Goal: Task Accomplishment & Management: Manage account settings

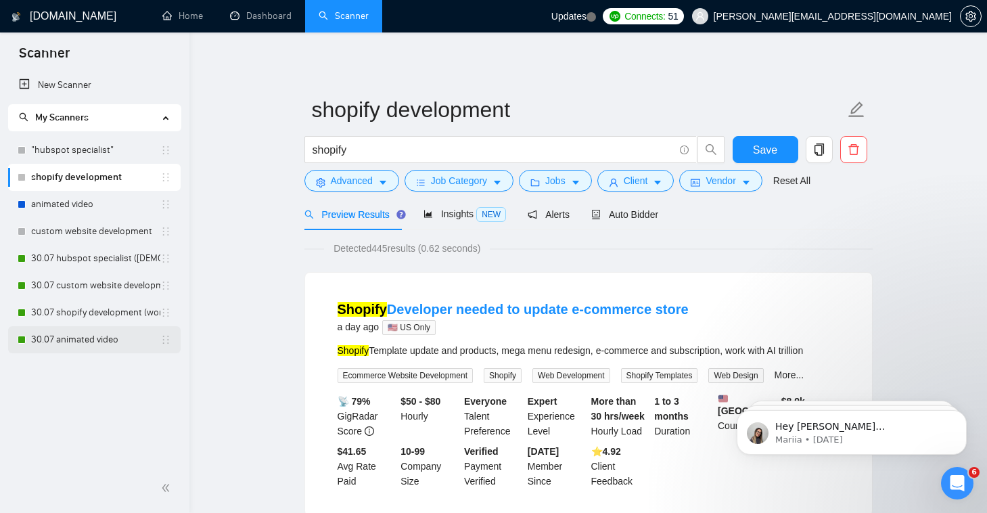
click at [133, 349] on link "30.07 animated video" at bounding box center [95, 339] width 129 height 27
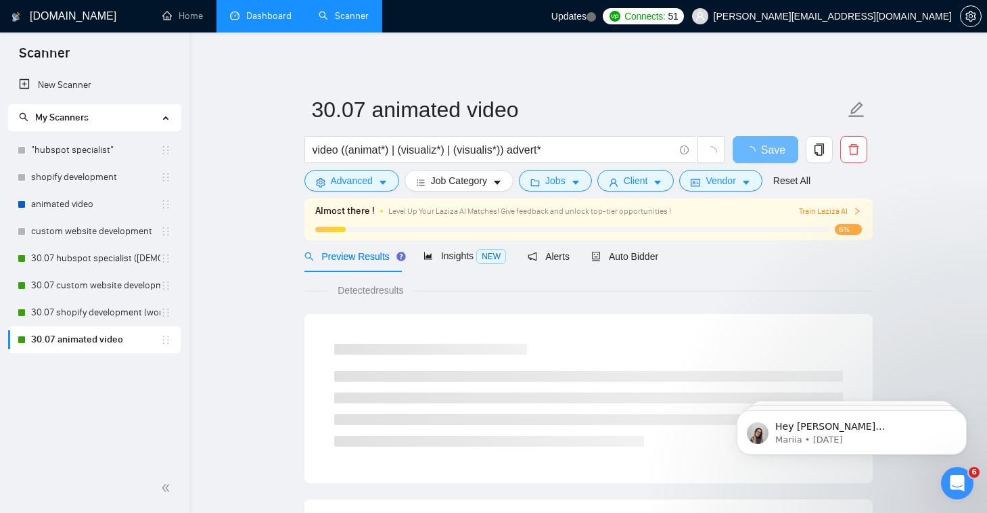
click at [268, 22] on link "Dashboard" at bounding box center [261, 16] width 62 height 12
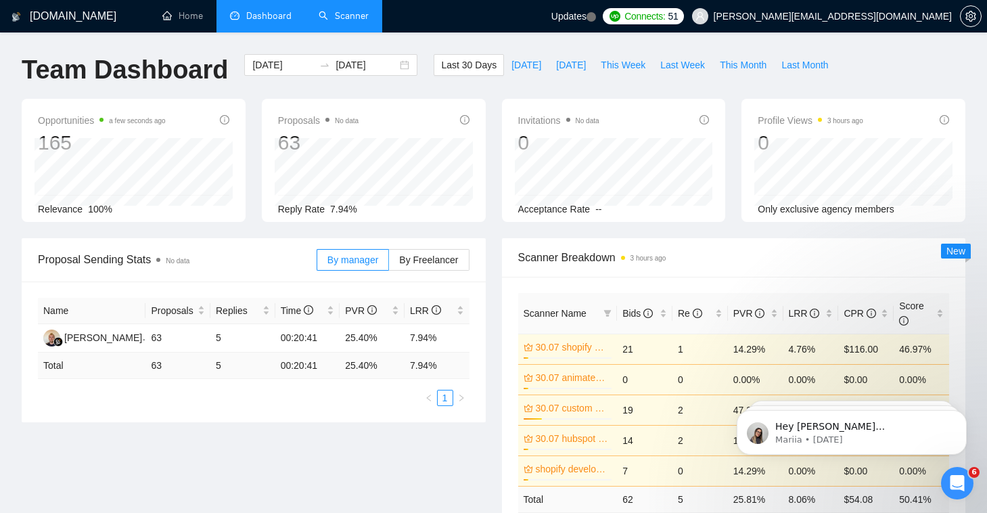
click at [349, 16] on link "Scanner" at bounding box center [344, 16] width 50 height 12
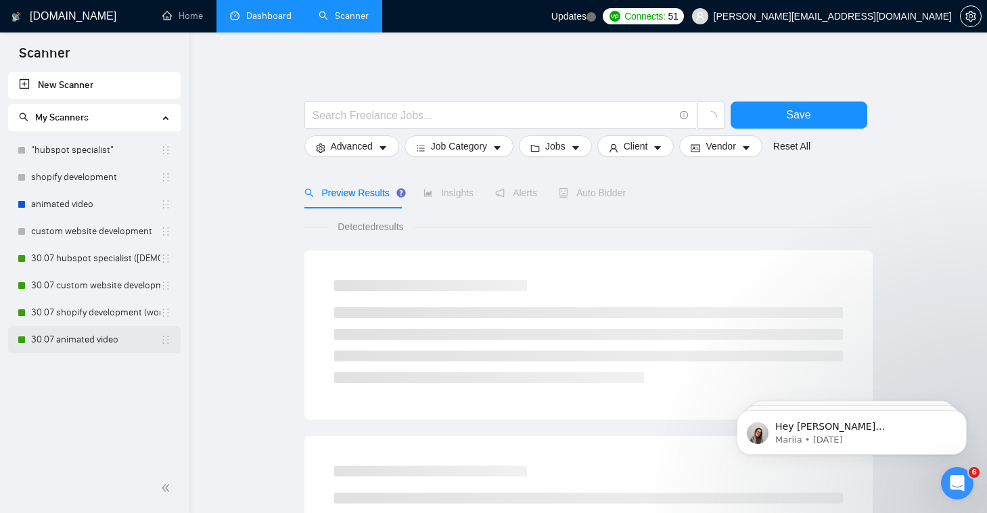
click at [106, 350] on link "30.07 animated video" at bounding box center [95, 339] width 129 height 27
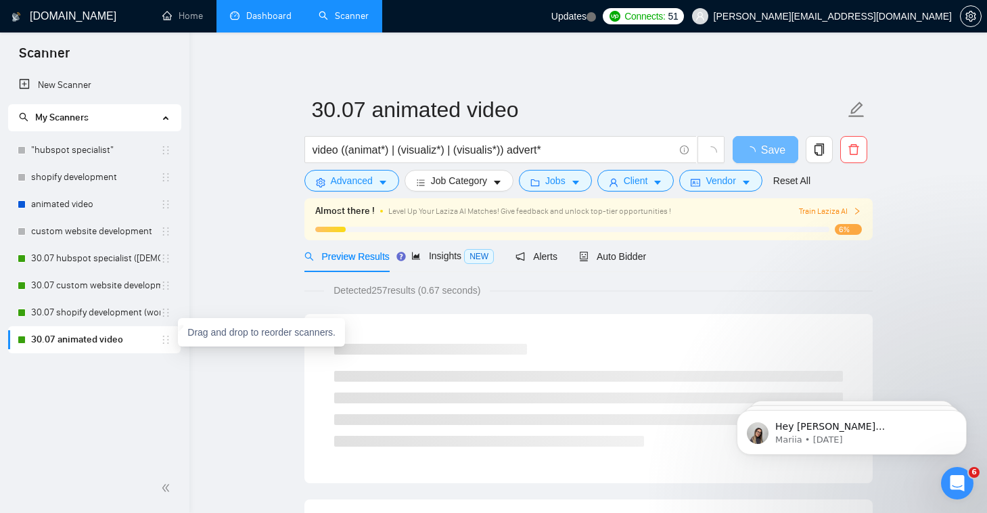
click at [170, 339] on icon "holder" at bounding box center [165, 339] width 11 height 11
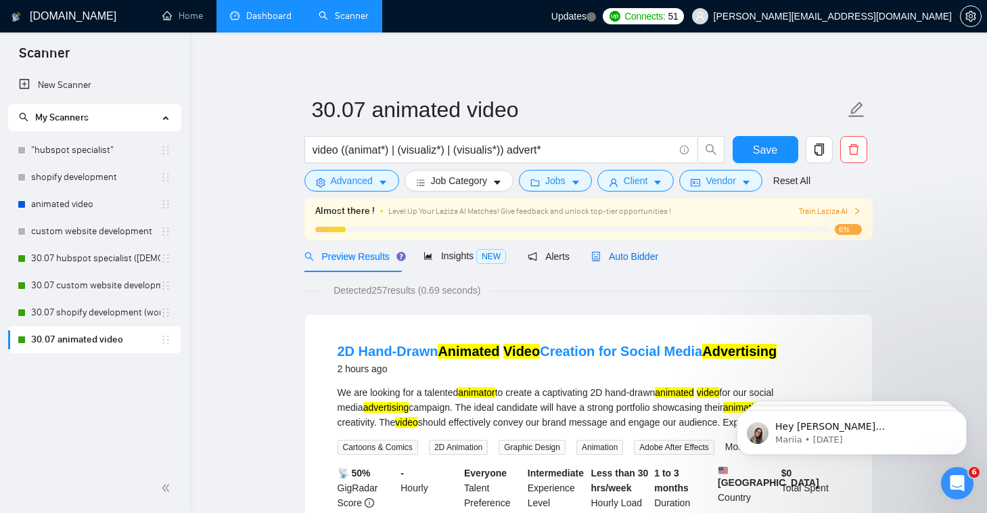
click at [658, 260] on span "Auto Bidder" at bounding box center [624, 256] width 67 height 11
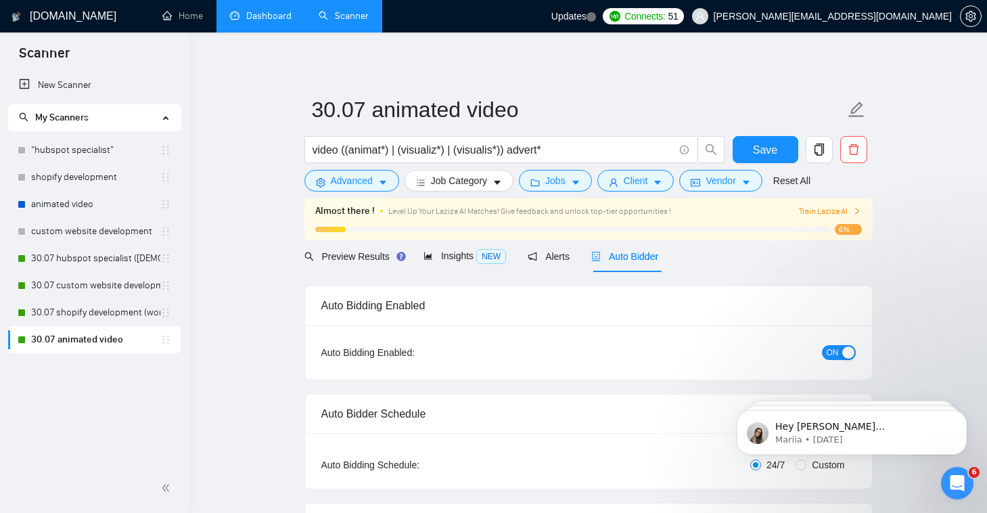
click at [835, 354] on span "ON" at bounding box center [833, 352] width 12 height 15
click at [767, 154] on span "Save" at bounding box center [765, 149] width 24 height 17
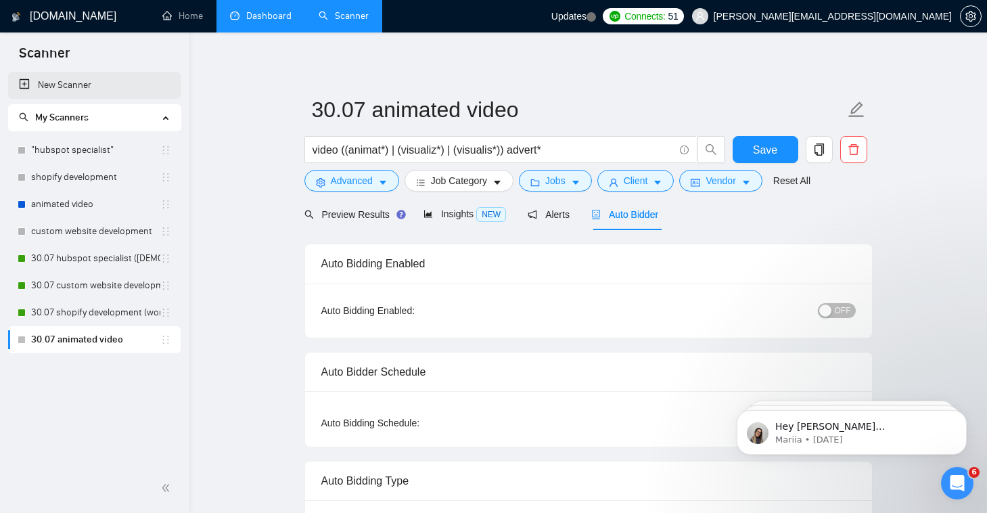
click at [60, 93] on link "New Scanner" at bounding box center [94, 85] width 151 height 27
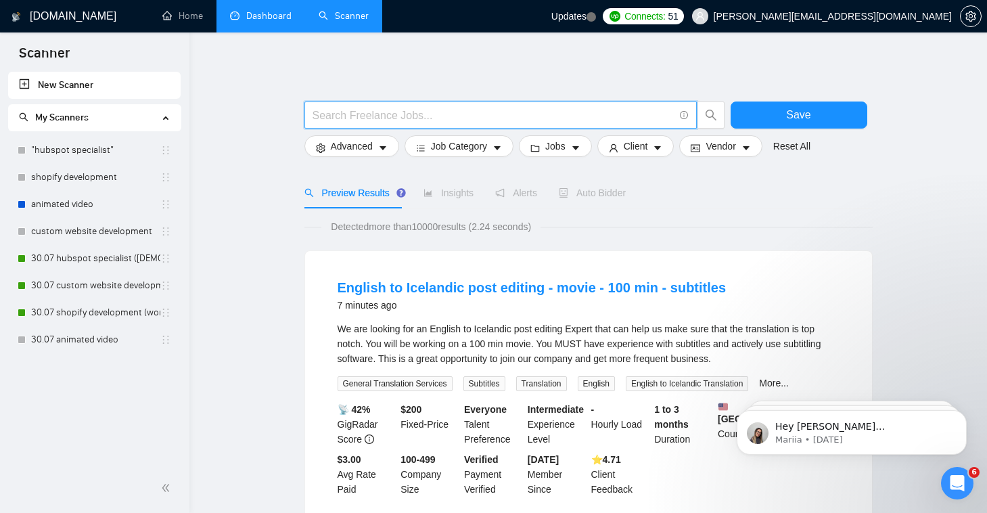
click at [357, 110] on input "text" at bounding box center [493, 115] width 361 height 17
type input "SEO Expert"
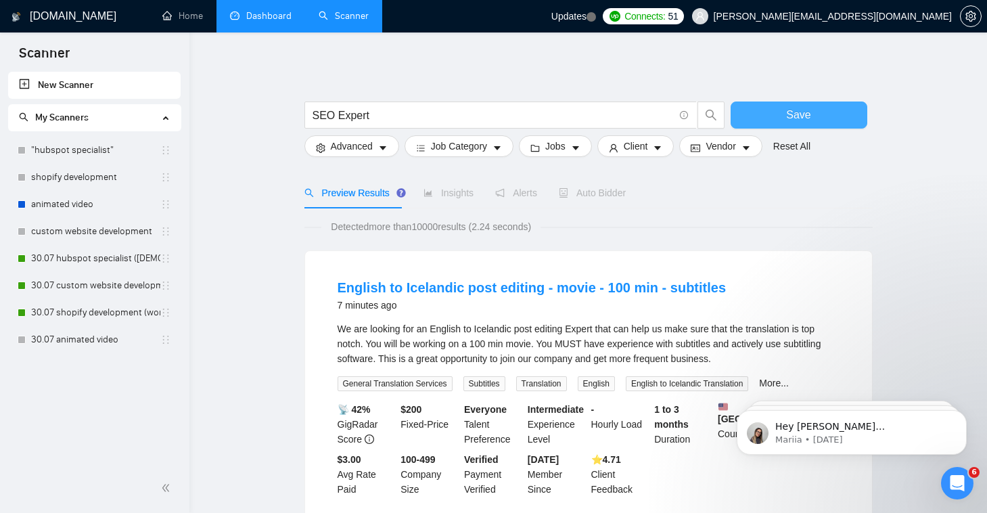
click at [799, 116] on span "Save" at bounding box center [798, 114] width 24 height 17
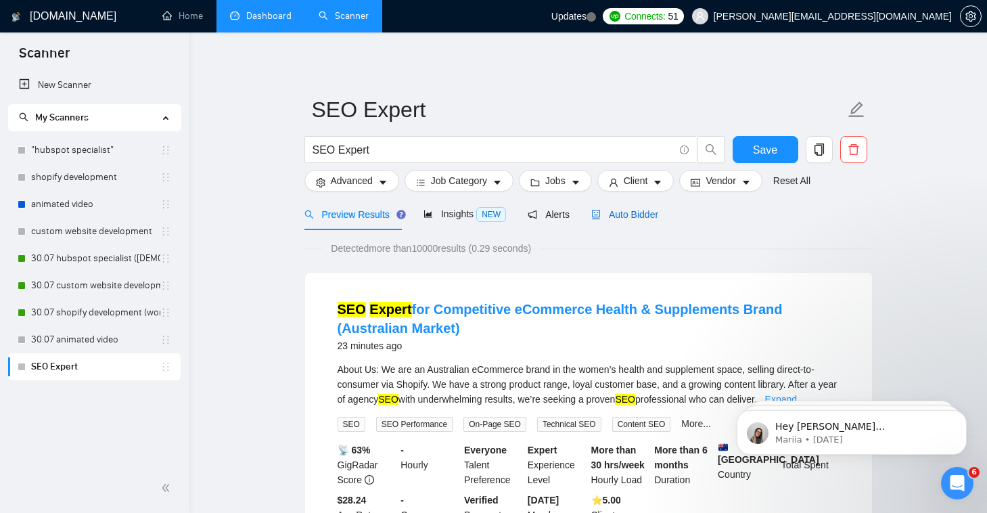
click at [642, 217] on span "Auto Bidder" at bounding box center [624, 214] width 67 height 11
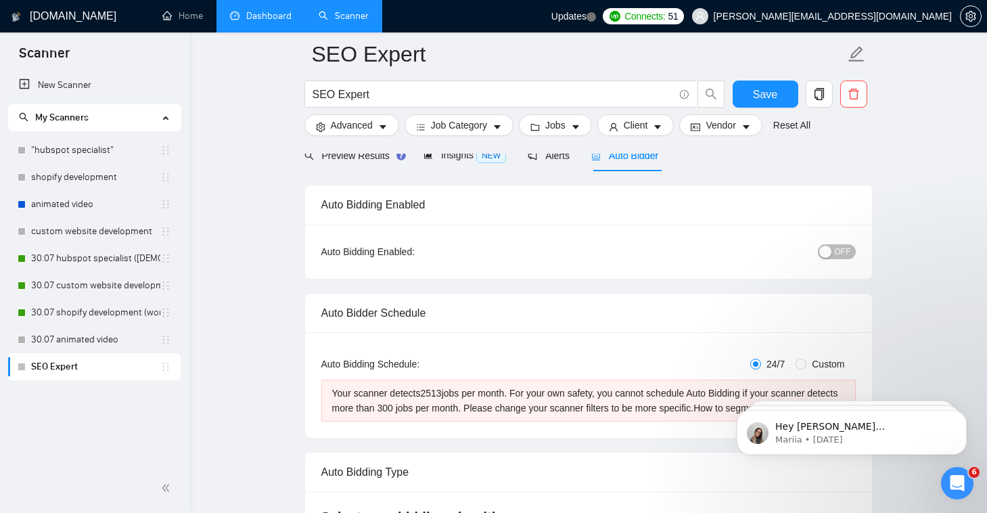
scroll to position [25, 0]
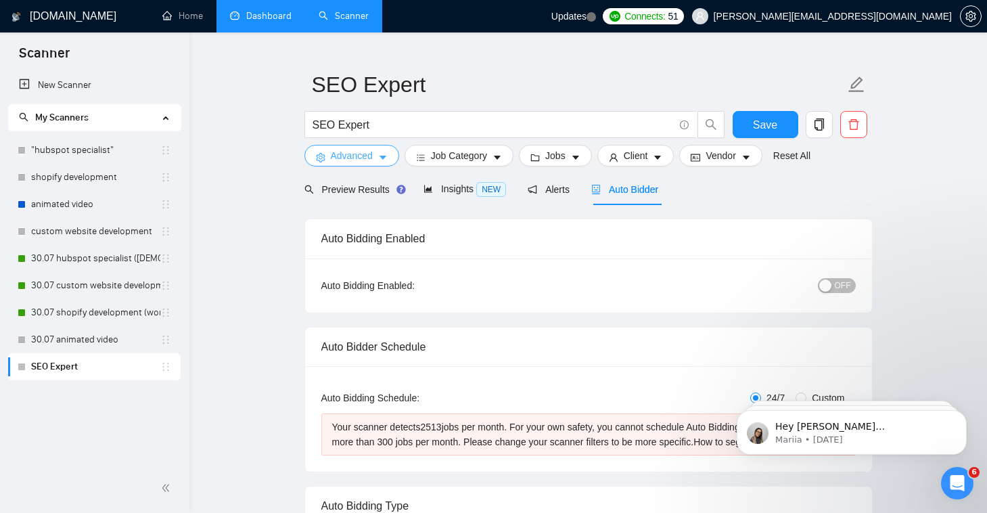
click at [367, 147] on button "Advanced" at bounding box center [351, 156] width 95 height 22
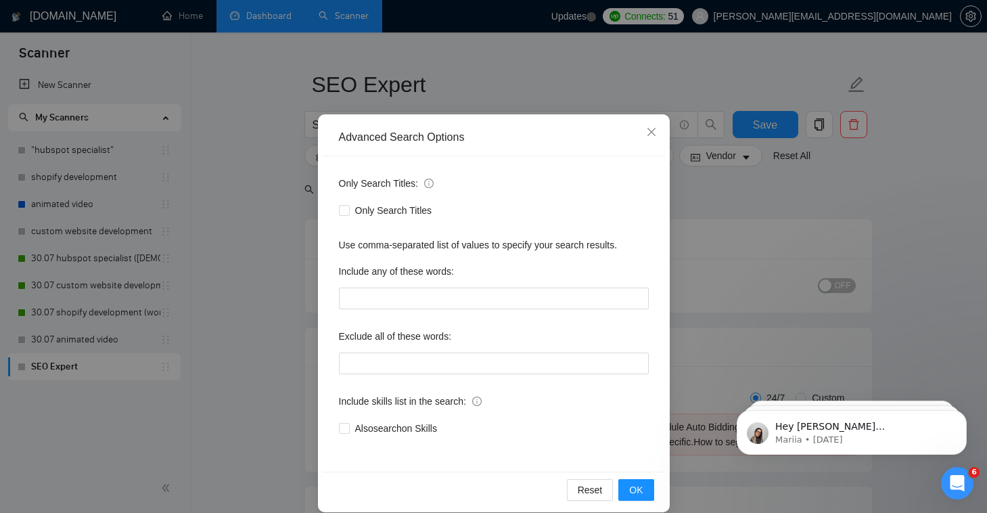
scroll to position [50, 0]
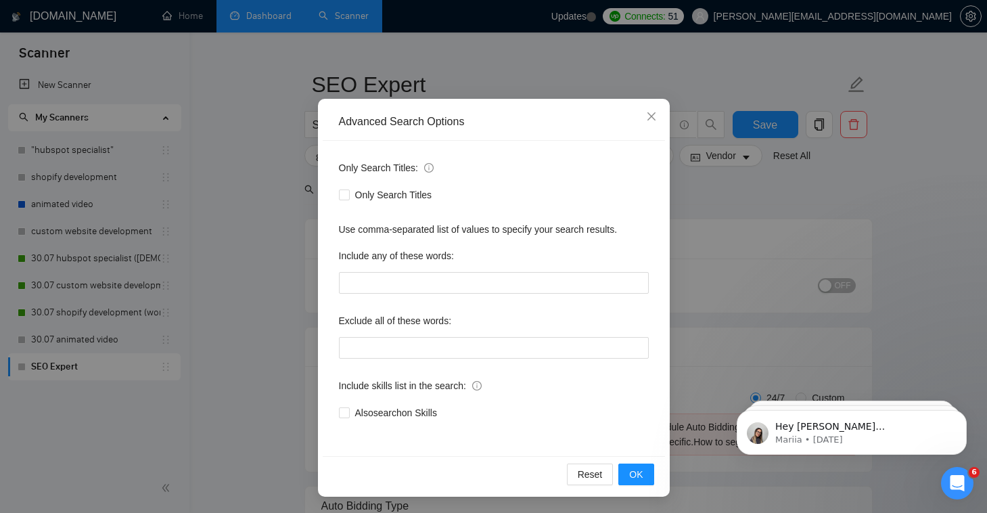
click at [698, 265] on div "Advanced Search Options Only Search Titles: Only Search Titles Use comma-separa…" at bounding box center [493, 256] width 987 height 513
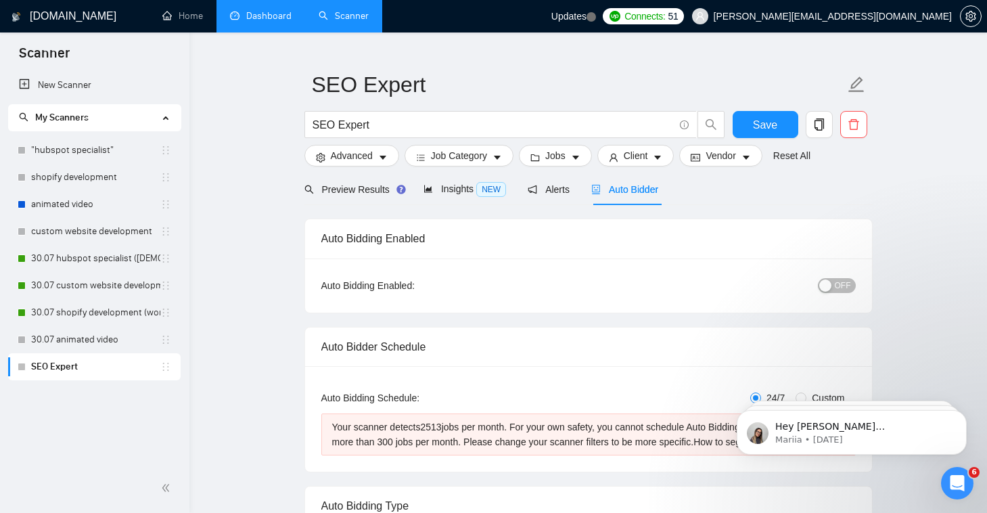
scroll to position [0, 0]
click at [486, 144] on div "SEO Expert" at bounding box center [515, 128] width 426 height 34
click at [486, 157] on span "Job Category" at bounding box center [459, 155] width 56 height 15
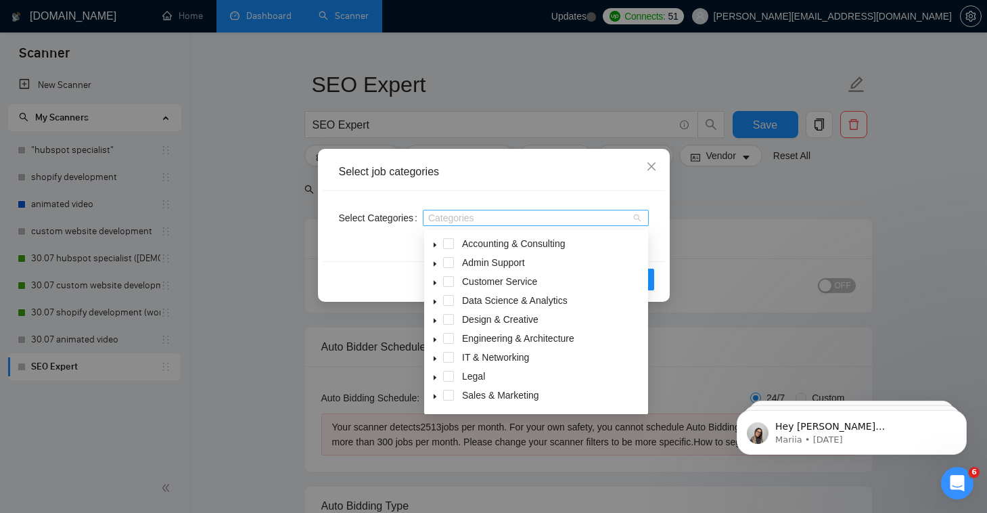
click at [519, 221] on div at bounding box center [529, 217] width 206 height 11
click at [744, 188] on div "Select job categories Select Categories Categories Reset OK" at bounding box center [493, 256] width 987 height 513
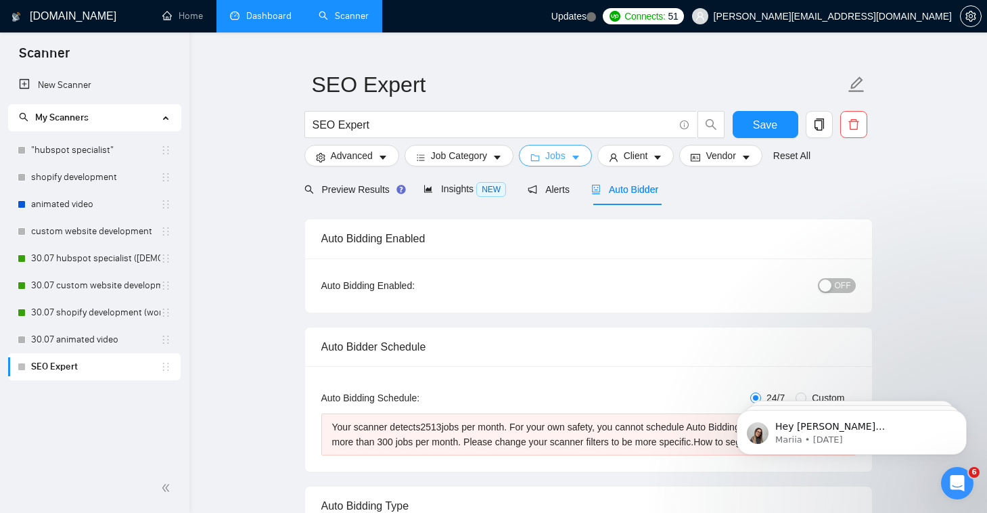
click at [581, 159] on icon "caret-down" at bounding box center [575, 157] width 9 height 9
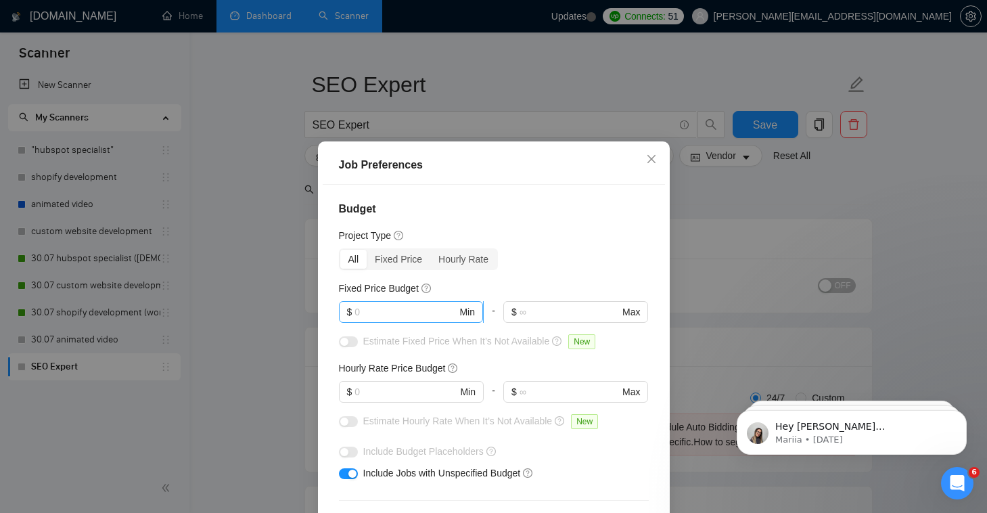
click at [413, 310] on input "text" at bounding box center [406, 311] width 102 height 15
type input "500"
click at [424, 390] on input "text" at bounding box center [406, 391] width 102 height 15
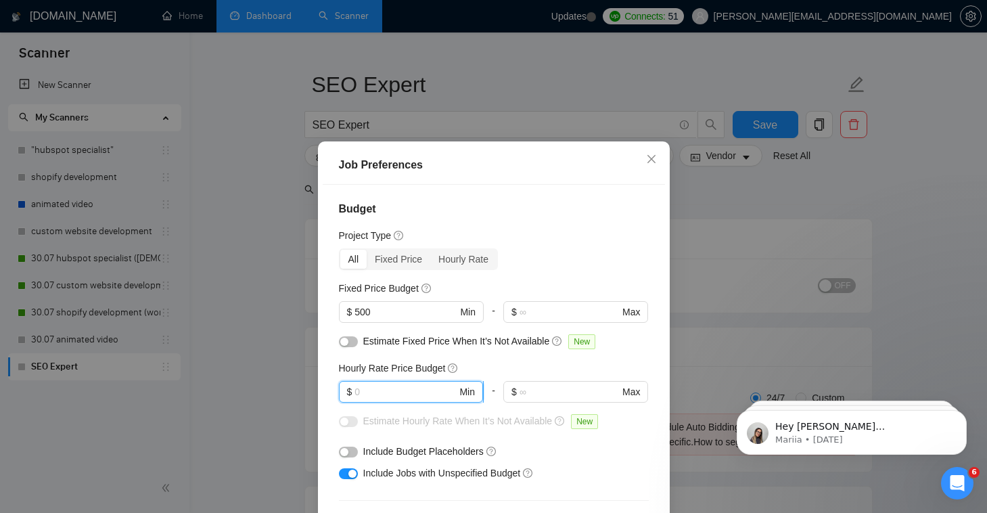
click at [424, 390] on input "text" at bounding box center [406, 391] width 102 height 15
type input "40"
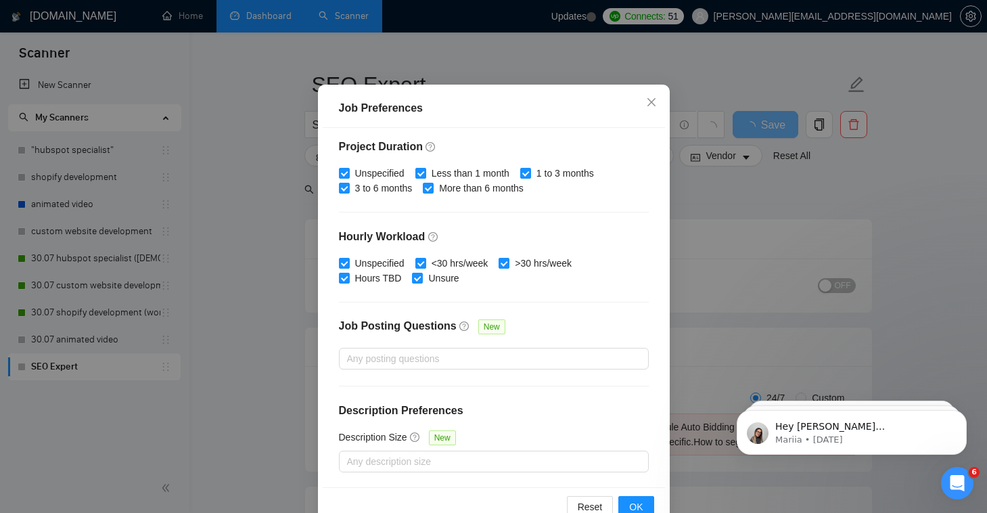
scroll to position [91, 0]
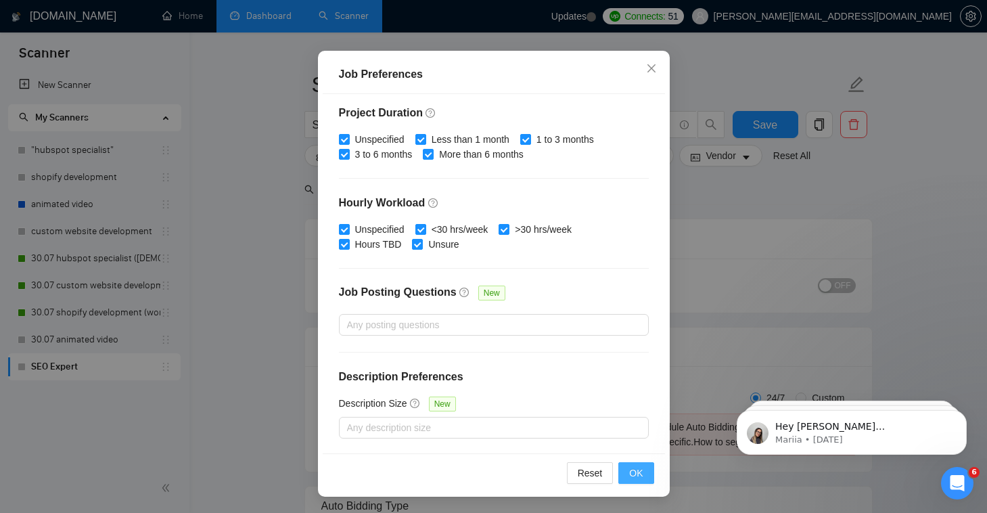
type input "40"
click at [637, 480] on span "OK" at bounding box center [636, 473] width 14 height 15
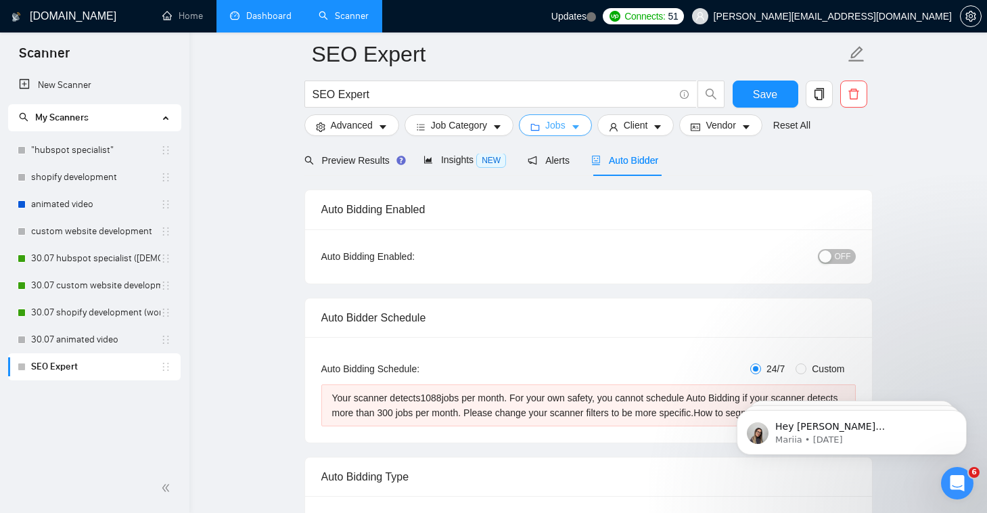
scroll to position [66, 0]
click at [558, 132] on span "Jobs" at bounding box center [555, 125] width 20 height 15
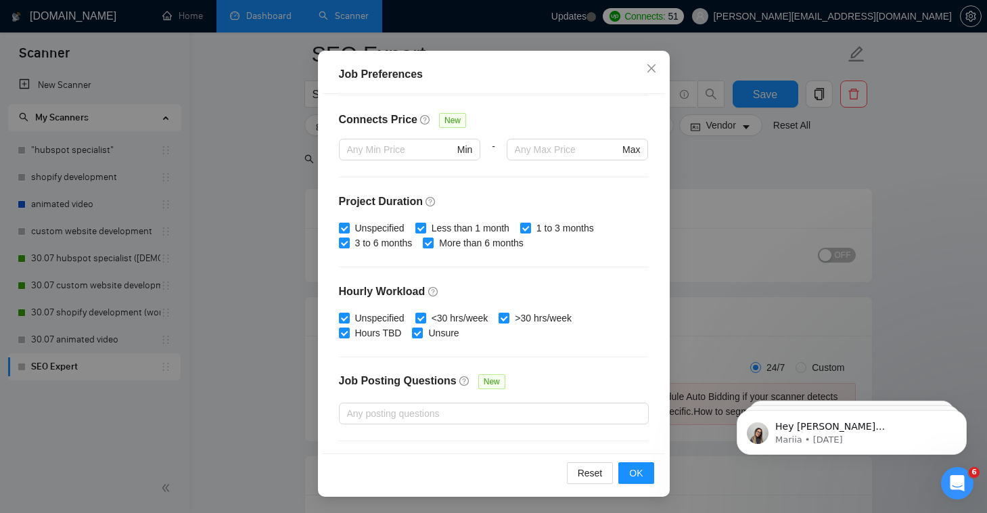
scroll to position [312, 0]
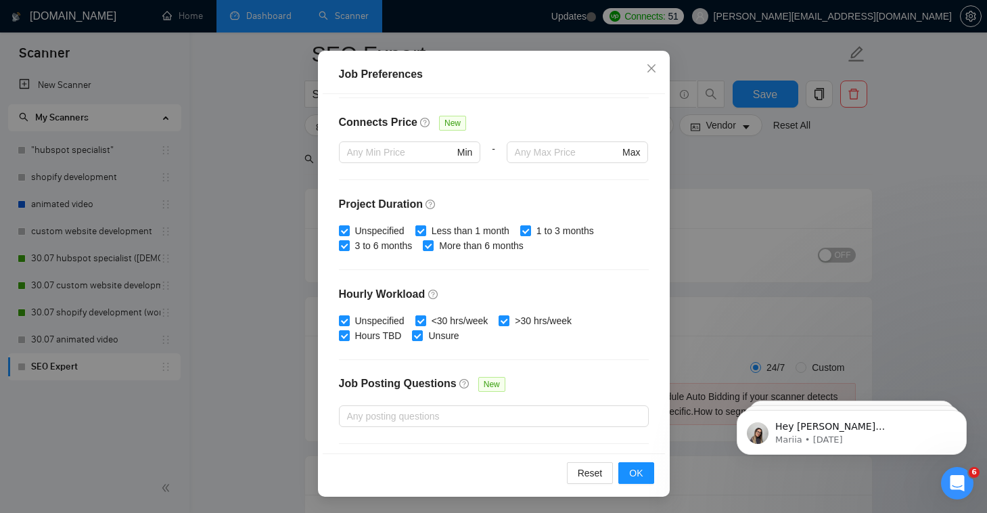
click at [692, 247] on div "Job Preferences Budget Project Type All Fixed Price Hourly Rate Fixed Price Bud…" at bounding box center [493, 256] width 987 height 513
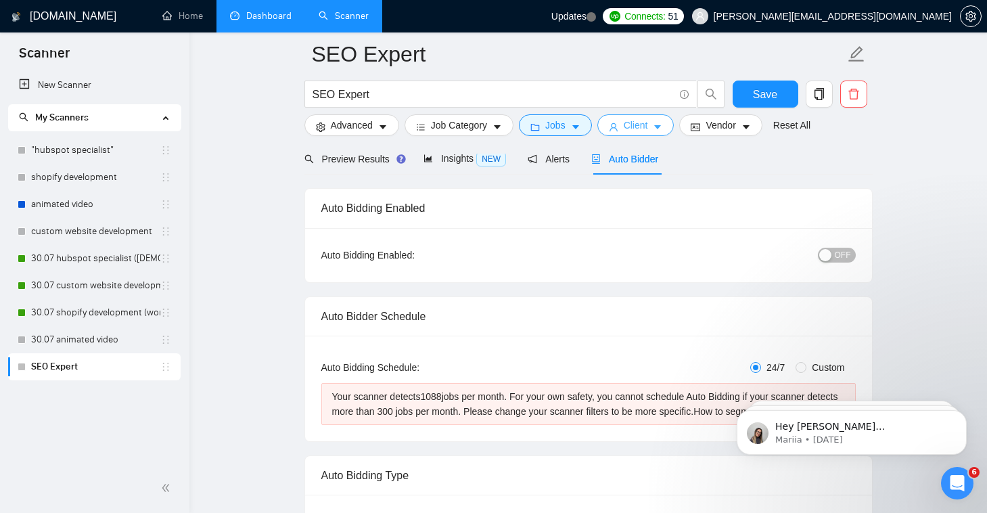
click at [638, 130] on span "Client" at bounding box center [636, 125] width 24 height 15
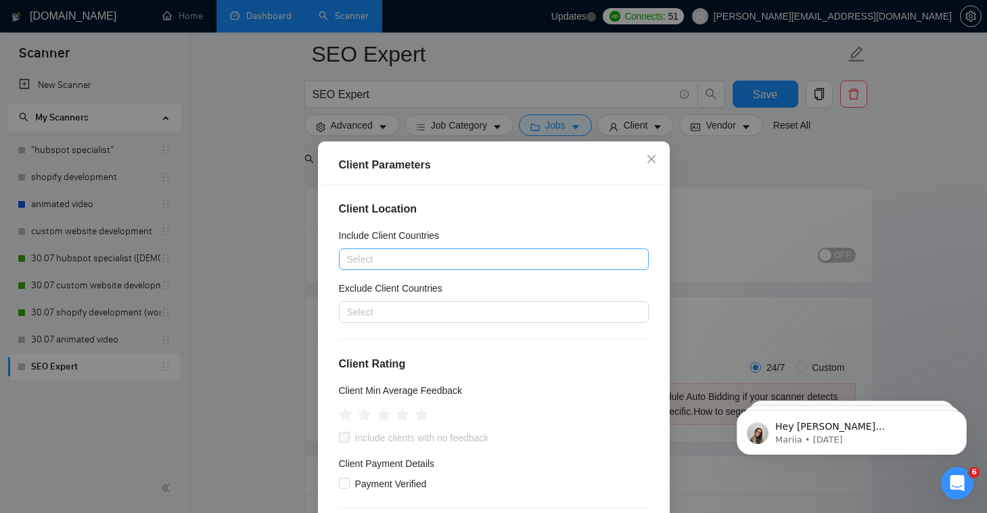
click at [586, 261] on div at bounding box center [487, 259] width 290 height 16
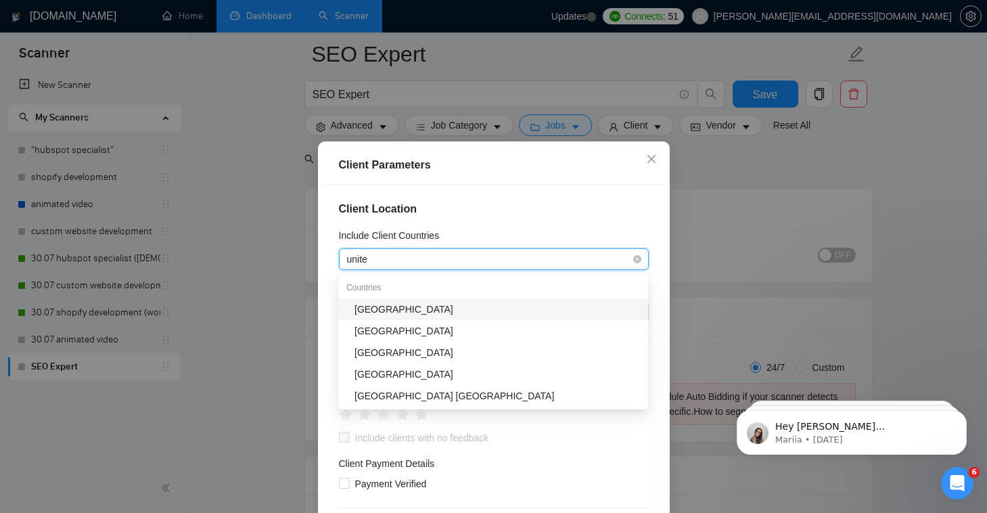
type input "united"
click at [564, 311] on div "[GEOGRAPHIC_DATA]" at bounding box center [498, 309] width 286 height 15
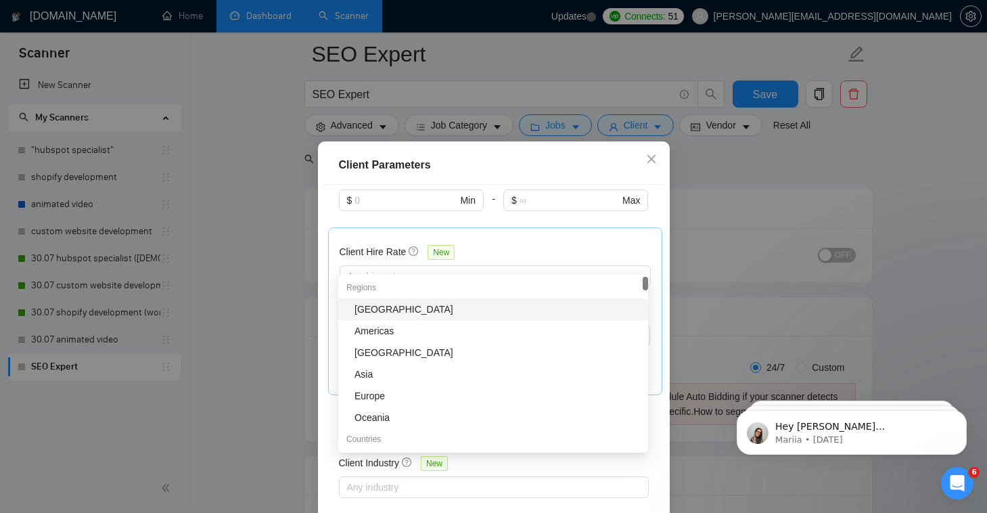
scroll to position [413, 0]
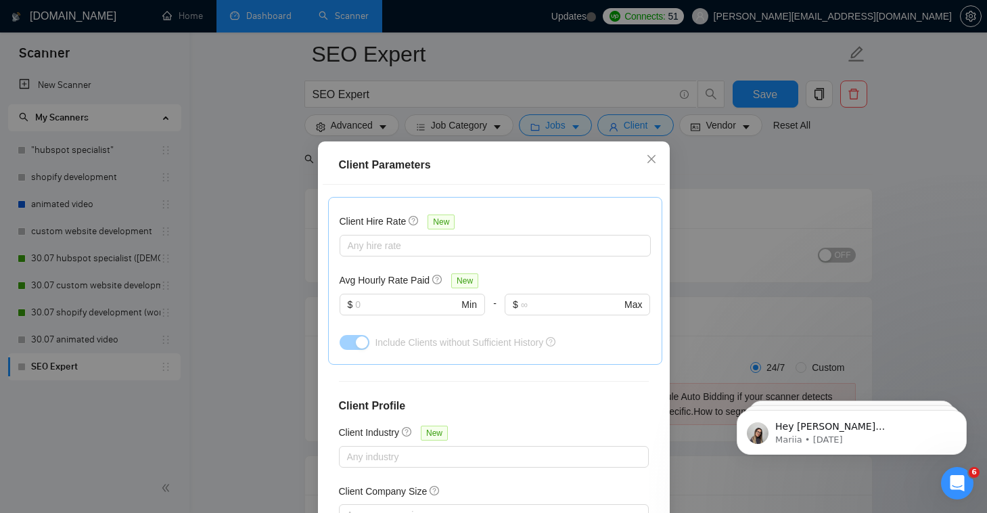
click at [664, 244] on div "Client Location Include Client Countries United States Exclude Client Countries…" at bounding box center [494, 364] width 342 height 359
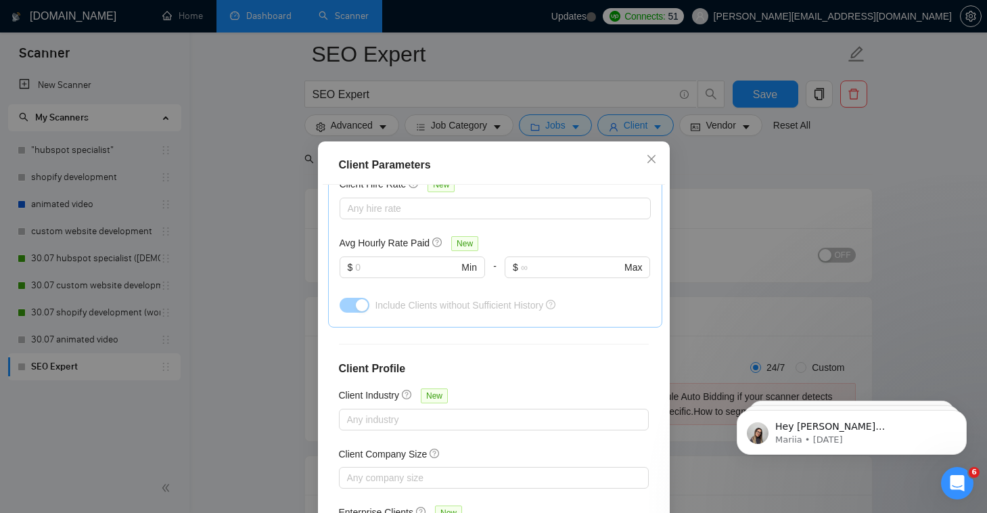
scroll to position [436, 0]
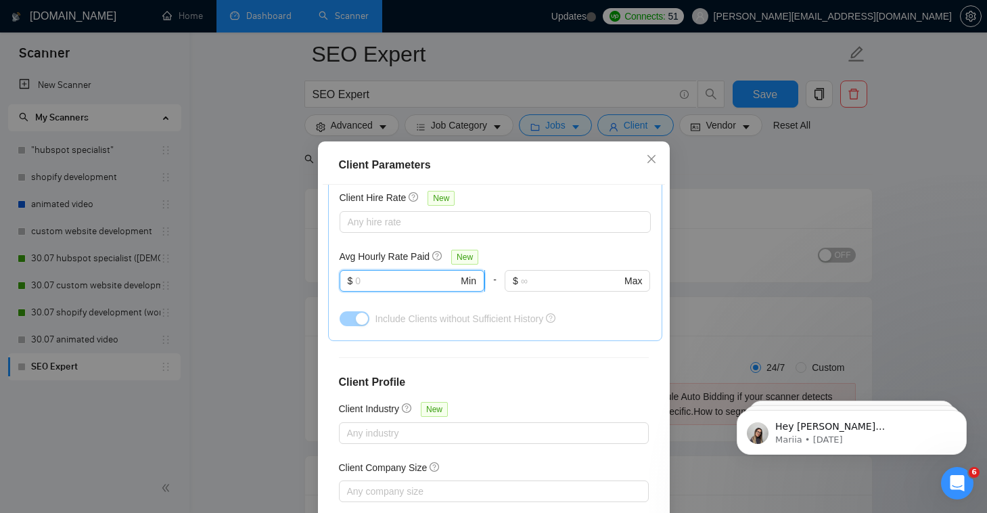
click at [418, 283] on input "text" at bounding box center [406, 280] width 103 height 15
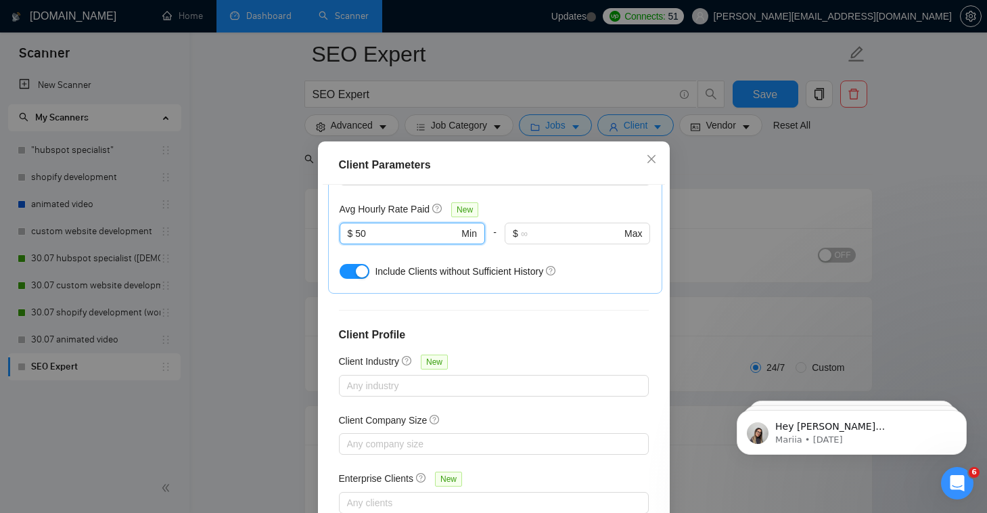
scroll to position [91, 0]
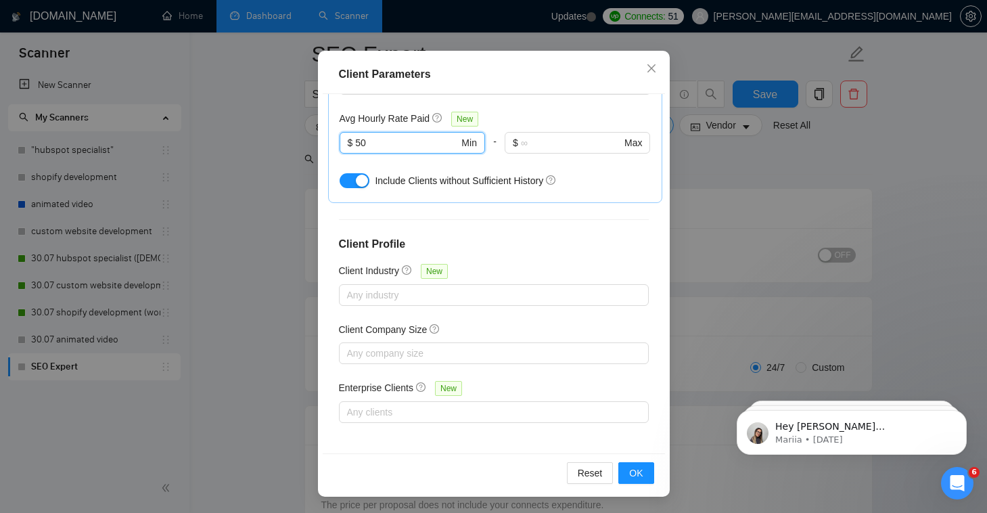
type input "50"
click at [618, 452] on div "Client Location Include Client Countries United States Exclude Client Countries…" at bounding box center [494, 273] width 342 height 359
click at [641, 482] on button "OK" at bounding box center [635, 473] width 35 height 22
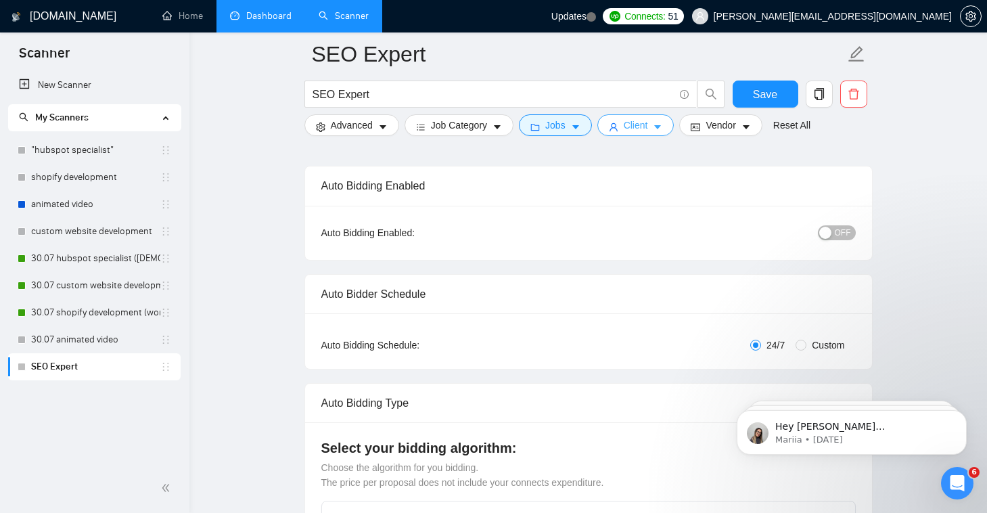
scroll to position [92, 0]
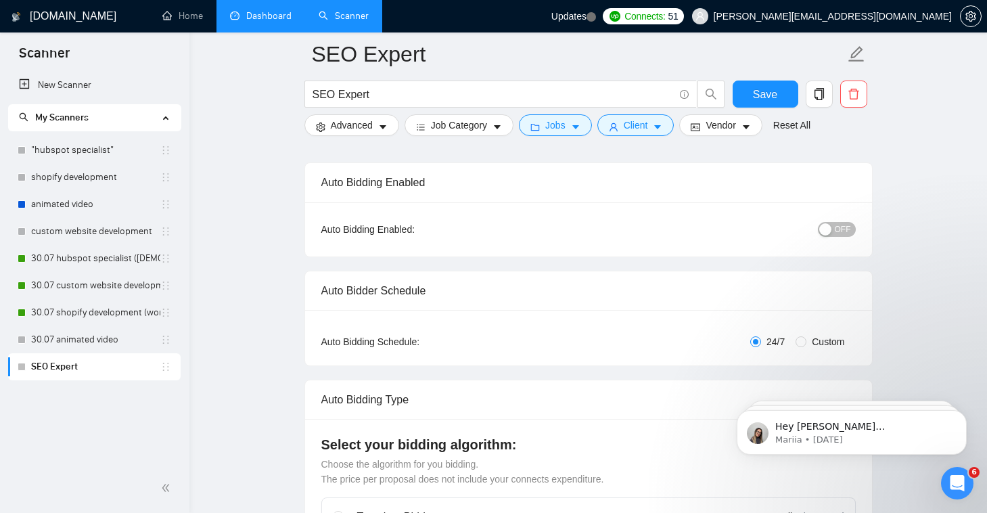
click at [861, 225] on div "Auto Bidding Enabled: OFF" at bounding box center [588, 229] width 567 height 54
click at [841, 229] on span "OFF" at bounding box center [843, 229] width 16 height 15
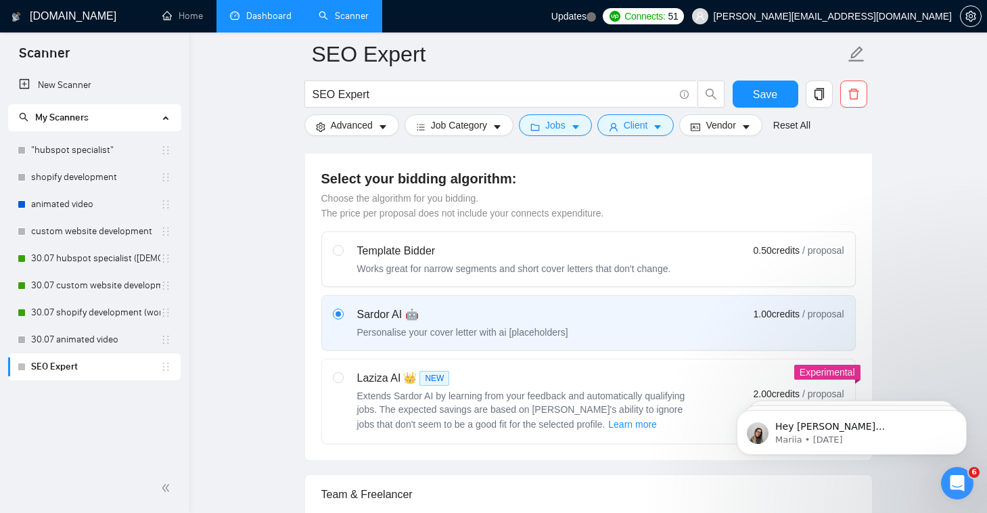
scroll to position [360, 0]
click at [382, 368] on div "Laziza AI 👑 NEW" at bounding box center [526, 376] width 338 height 16
click at [342, 370] on input "radio" at bounding box center [337, 374] width 9 height 9
radio input "true"
radio input "false"
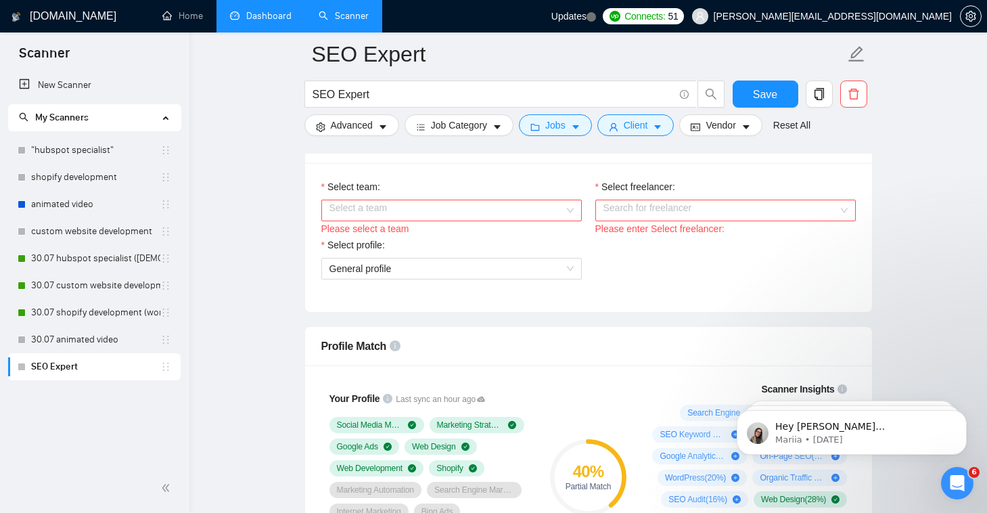
scroll to position [711, 0]
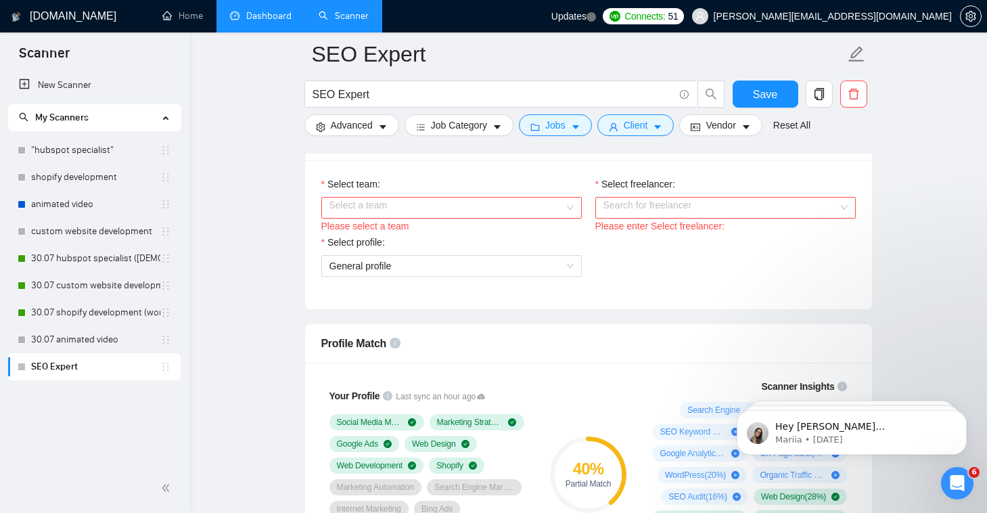
click at [469, 219] on div "Please select a team" at bounding box center [451, 226] width 260 height 15
click at [467, 198] on input "Select team:" at bounding box center [447, 208] width 235 height 20
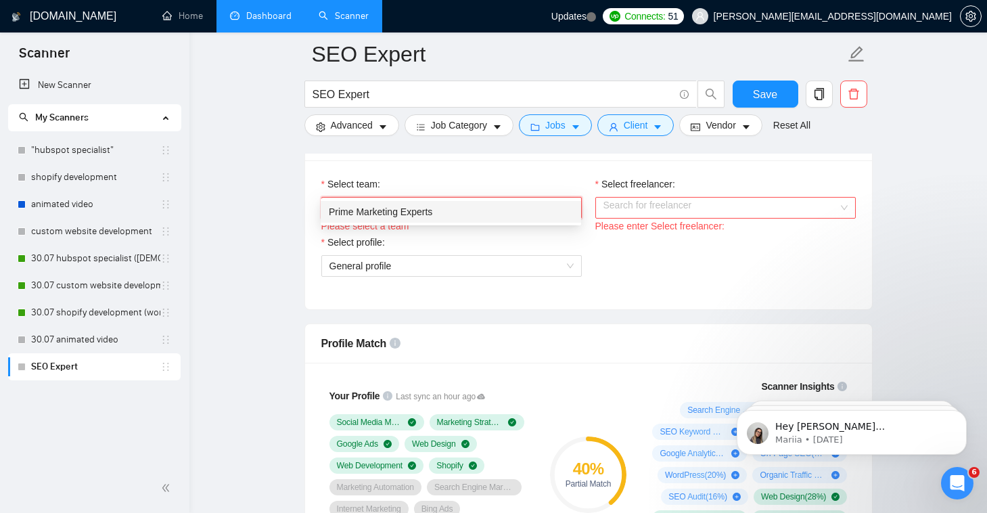
click at [457, 218] on div "Prime Marketing Experts" at bounding box center [451, 211] width 244 height 15
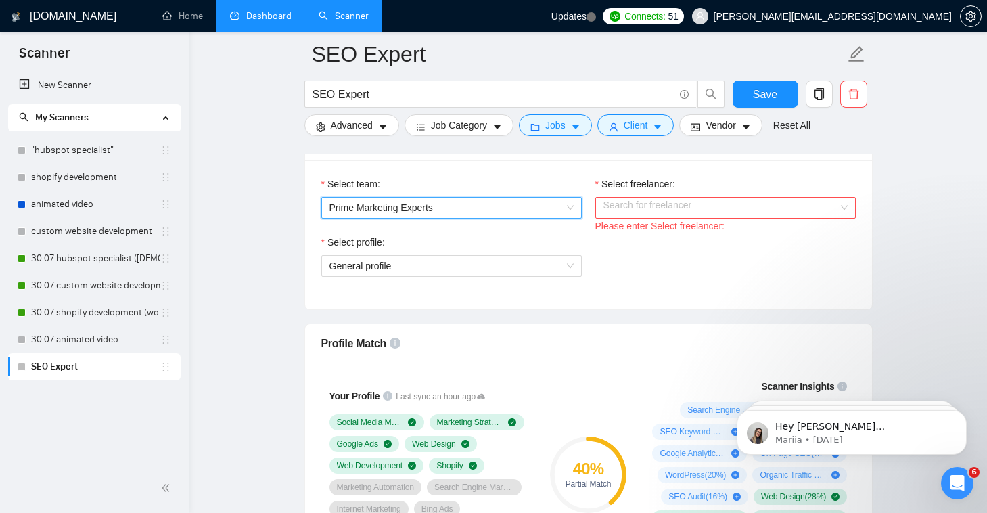
click at [677, 198] on input "Select freelancer:" at bounding box center [721, 208] width 235 height 20
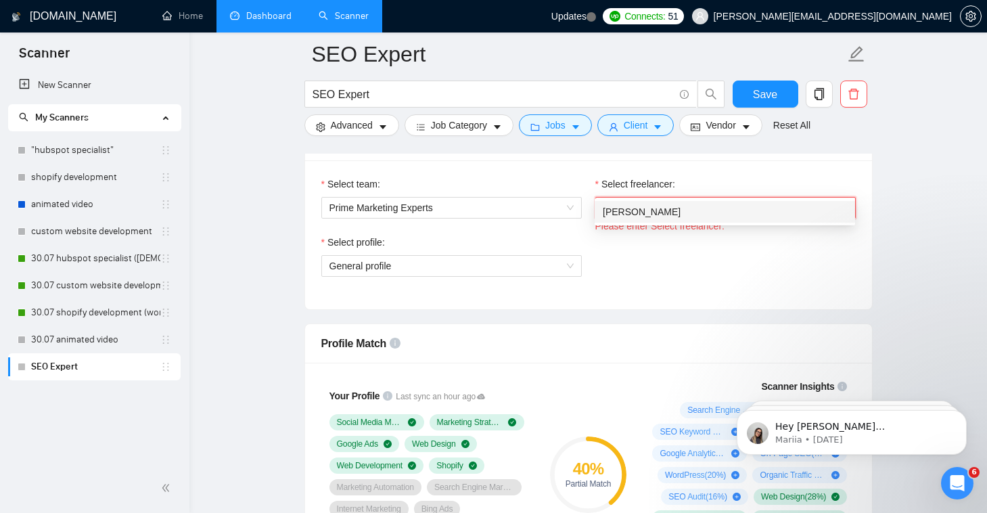
click at [671, 216] on div "[PERSON_NAME]" at bounding box center [725, 211] width 244 height 15
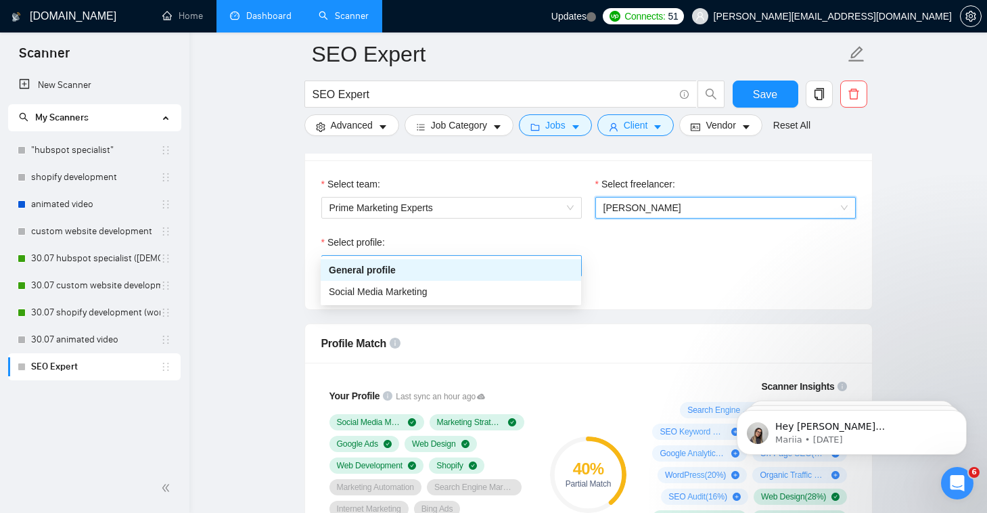
click at [512, 256] on span "General profile" at bounding box center [452, 266] width 244 height 20
click at [512, 266] on div "General profile" at bounding box center [451, 270] width 244 height 15
click at [509, 256] on span "General profile" at bounding box center [452, 266] width 244 height 20
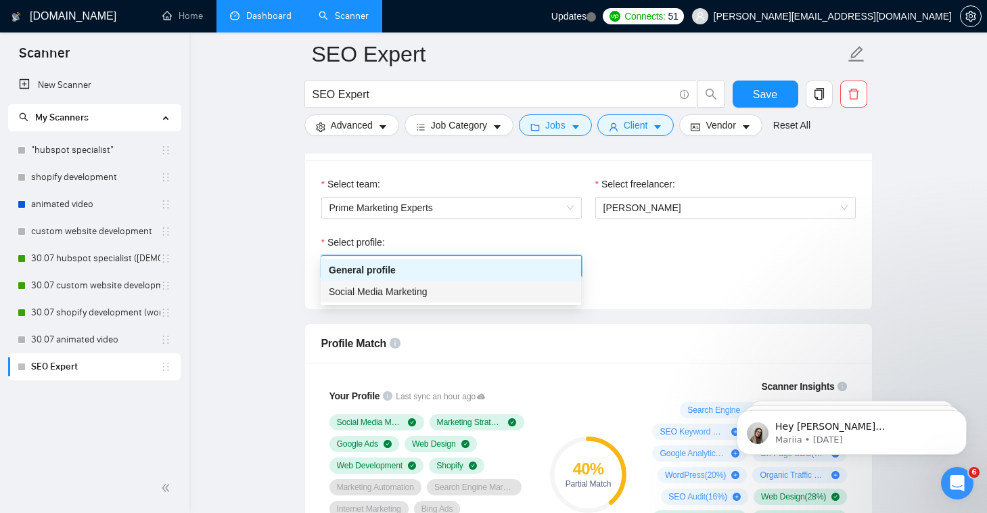
click at [506, 289] on div "Social Media Marketing" at bounding box center [451, 291] width 244 height 15
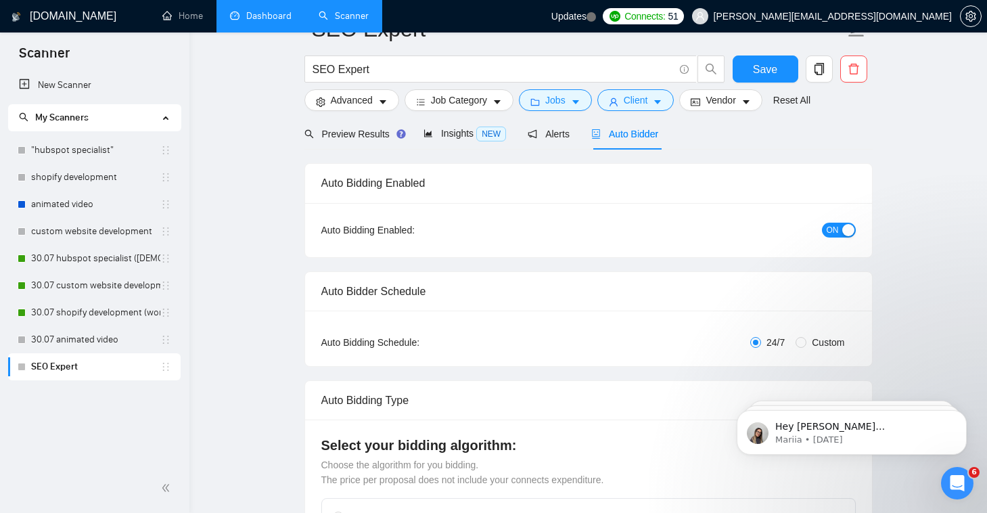
scroll to position [0, 0]
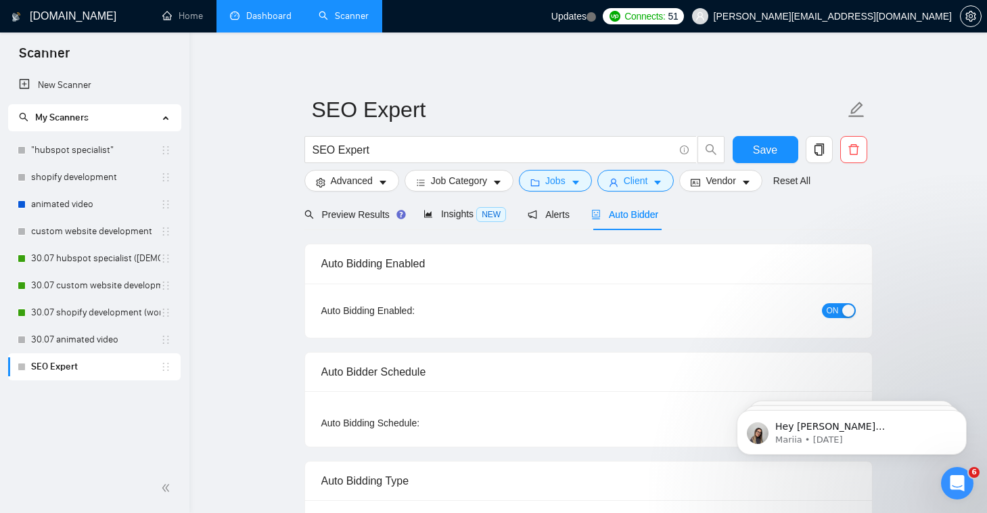
click at [834, 310] on span "ON" at bounding box center [833, 310] width 12 height 15
click at [761, 151] on span "Save" at bounding box center [765, 149] width 24 height 17
click at [963, 12] on span "setting" at bounding box center [971, 16] width 20 height 11
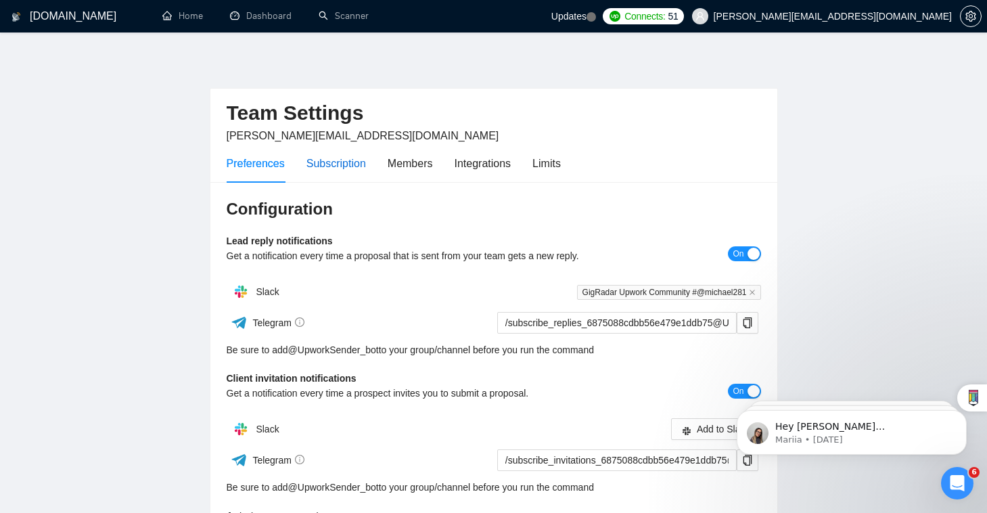
click at [346, 161] on div "Subscription" at bounding box center [337, 163] width 60 height 17
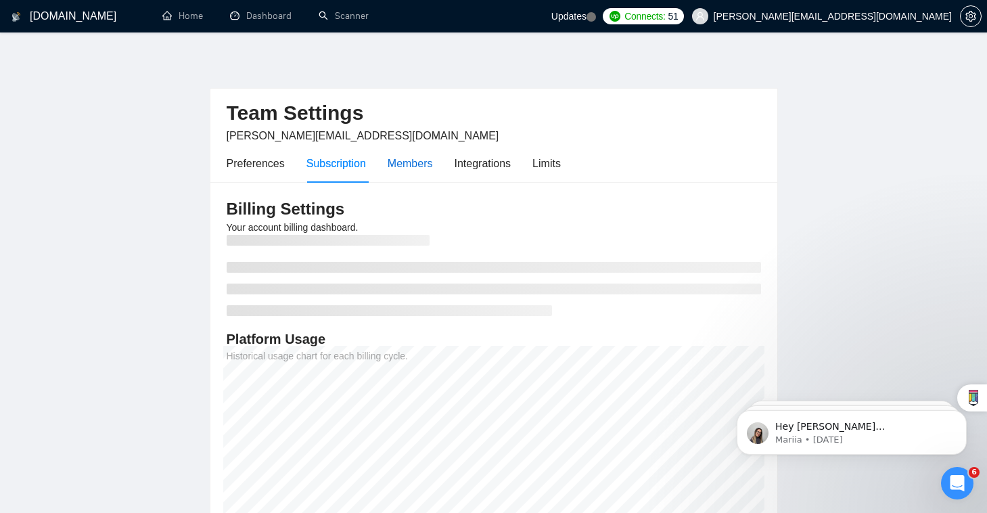
click at [423, 167] on div "Members" at bounding box center [410, 163] width 45 height 17
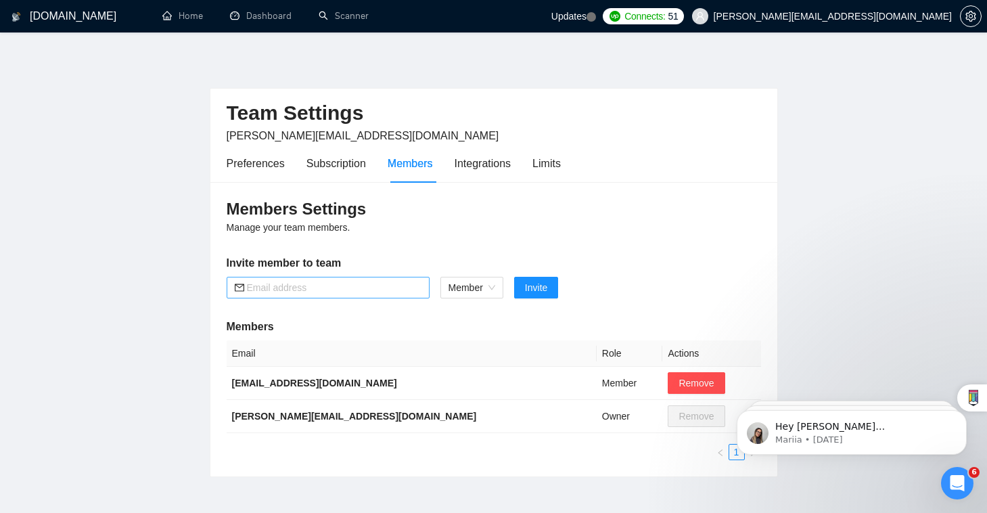
click at [269, 283] on input "text" at bounding box center [334, 287] width 175 height 15
type input "[EMAIL_ADDRESS][DOMAIN_NAME]"
click at [527, 286] on span "Invite" at bounding box center [536, 287] width 22 height 15
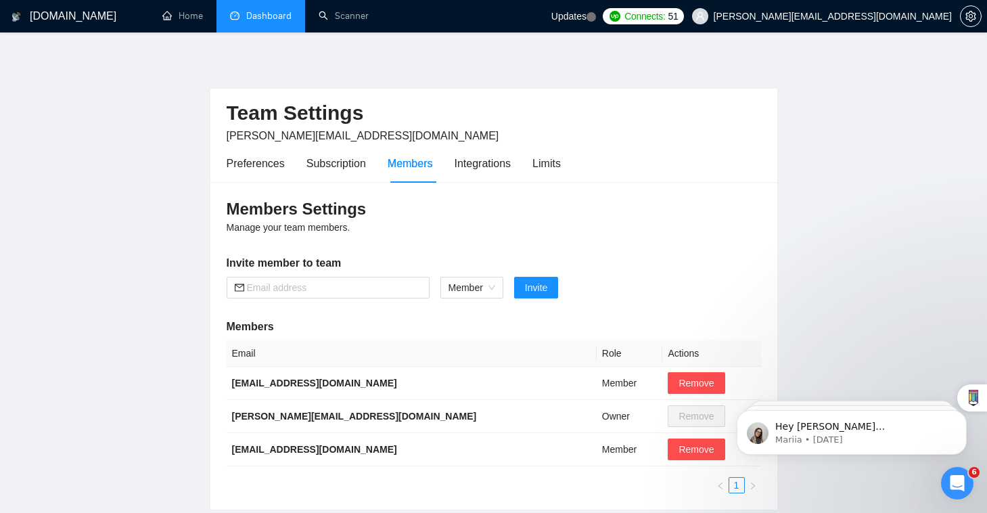
click at [292, 13] on link "Dashboard" at bounding box center [261, 16] width 62 height 12
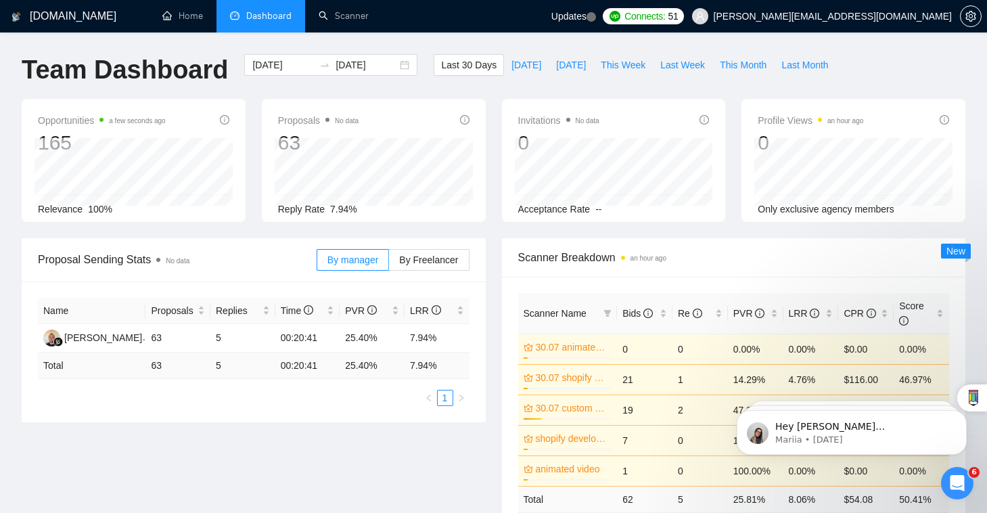
scroll to position [10, 0]
